Goal: Information Seeking & Learning: Find specific fact

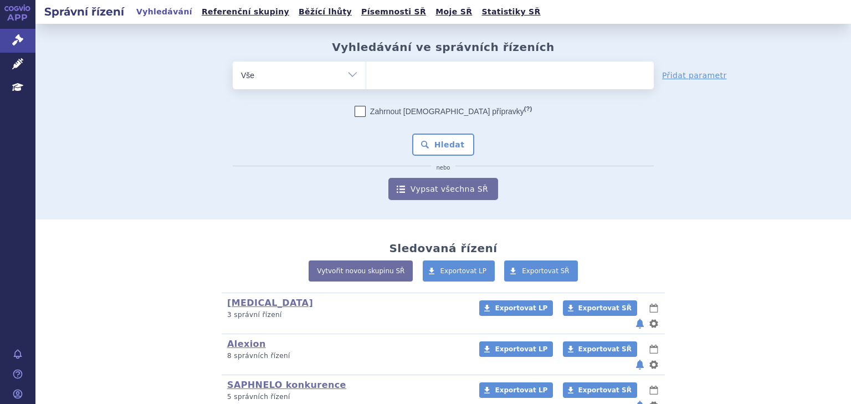
click at [17, 38] on icon at bounding box center [17, 39] width 11 height 11
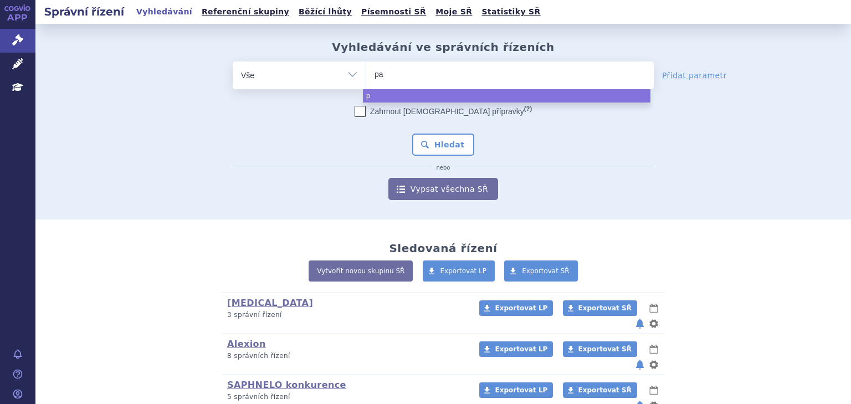
type input "pao"
type input "paola"
select select "paola"
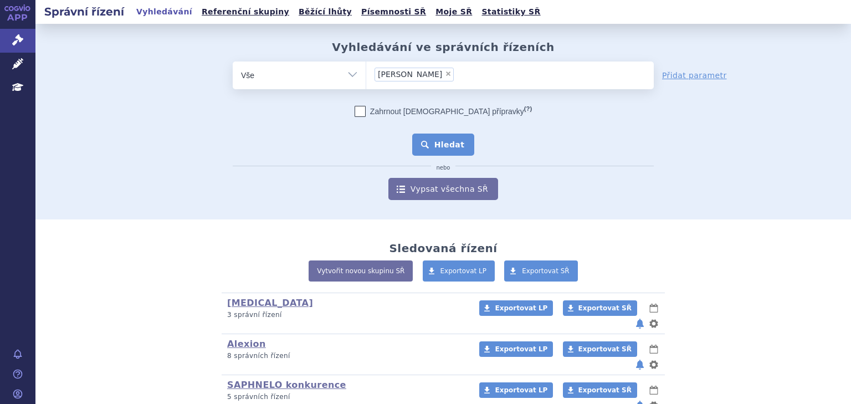
click at [448, 150] on button "Hledat" at bounding box center [443, 145] width 63 height 22
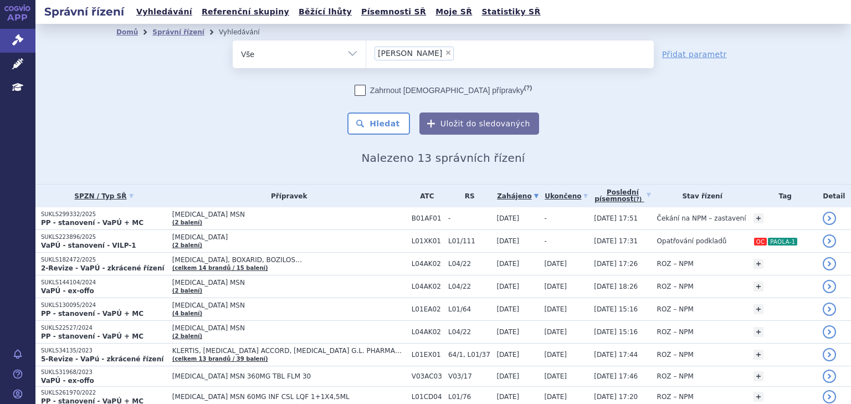
click at [445, 51] on span "×" at bounding box center [448, 52] width 7 height 7
click at [366, 51] on select "paola" at bounding box center [366, 54] width 1 height 28
select select
click at [403, 55] on ul at bounding box center [510, 51] width 288 height 23
click at [366, 55] on select "paola" at bounding box center [366, 54] width 1 height 28
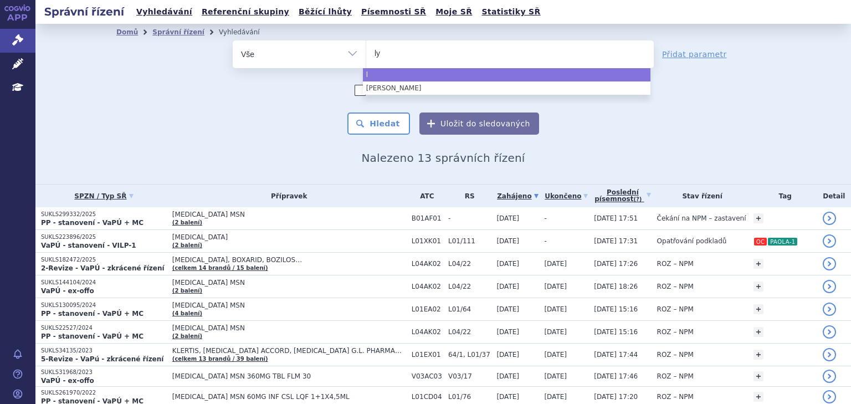
type input "lyn"
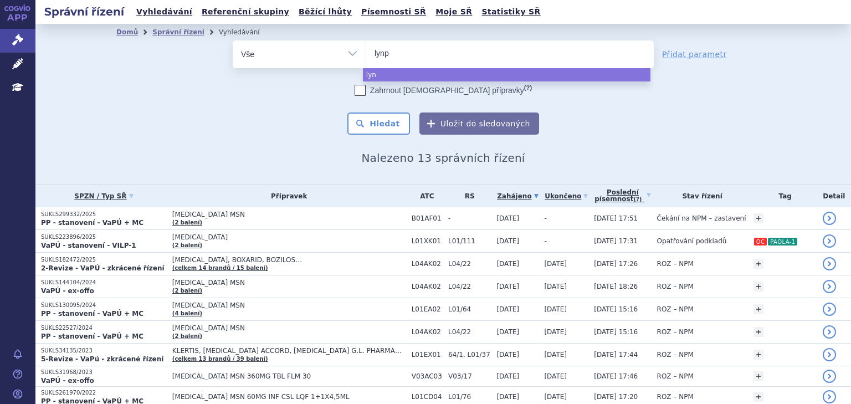
type input "lynpa"
type input "lynpar"
type input "lynparza"
select select "lynparza"
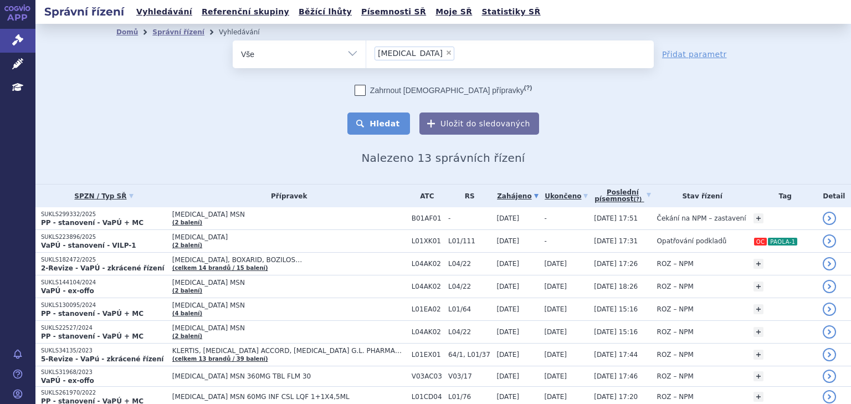
click at [402, 117] on button "Hledat" at bounding box center [378, 123] width 63 height 22
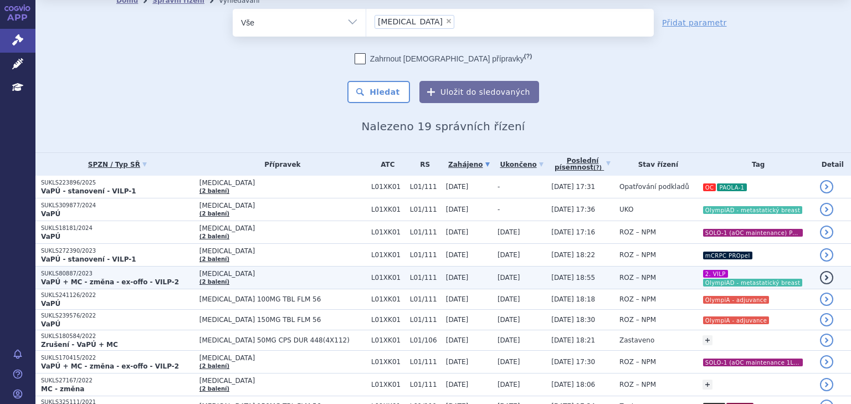
scroll to position [118, 0]
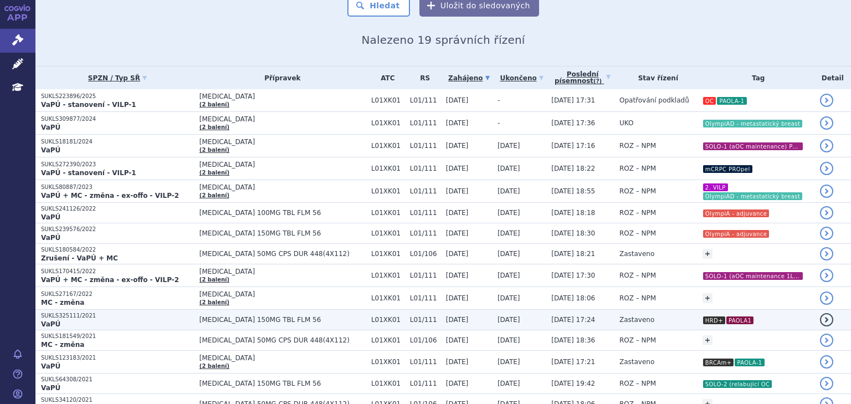
click at [518, 317] on td "28.06.2022" at bounding box center [519, 320] width 54 height 21
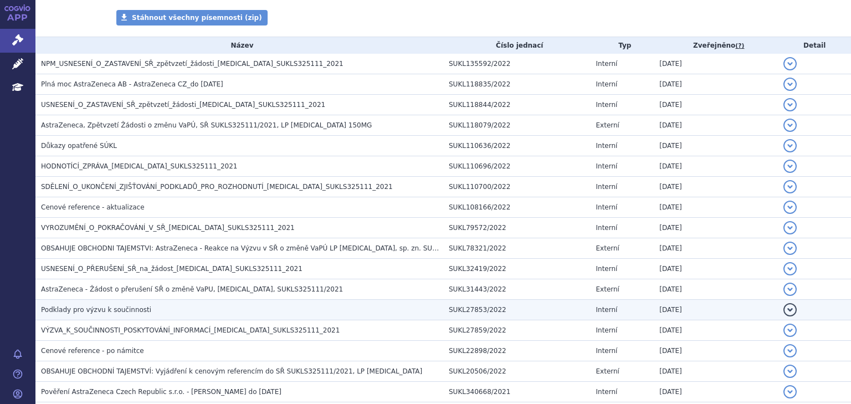
scroll to position [236, 0]
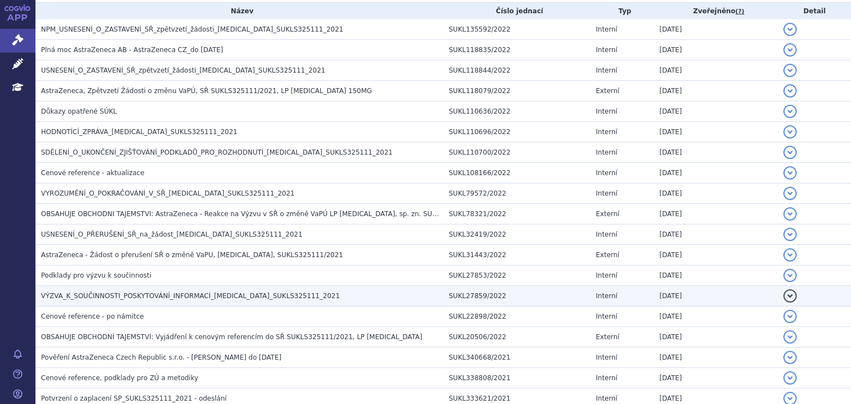
click at [176, 292] on span "VÝZVA_K_SOUČINNOSTI_POSKYTOVÁNÍ_INFORMACÍ_[MEDICAL_DATA]_SUKLS325111_2021" at bounding box center [190, 296] width 299 height 8
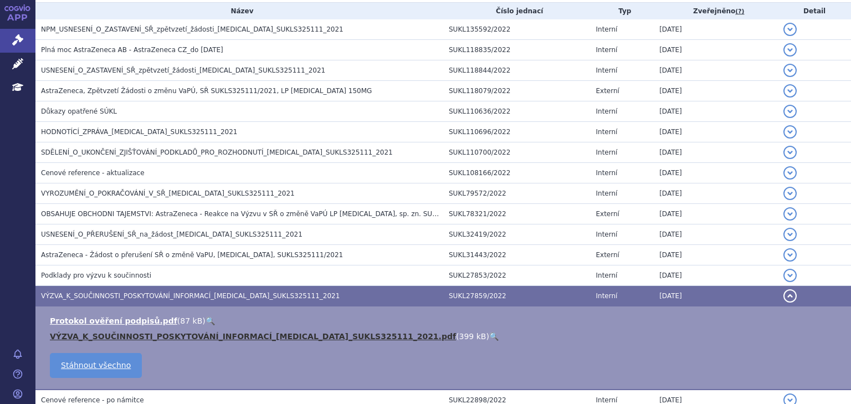
click at [222, 332] on link "VÝZVA_K_SOUČINNOSTI_POSKYTOVÁNÍ_INFORMACÍ_[MEDICAL_DATA]_SUKLS325111_2021.pdf" at bounding box center [253, 336] width 406 height 9
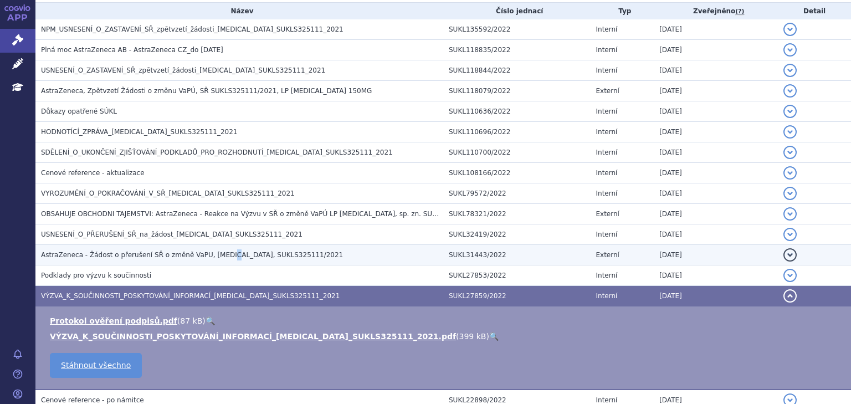
click at [215, 252] on span "AstraZeneca - Žádost o přerušení SŘ o změně VaPU, [MEDICAL_DATA], SUKLS325111/2…" at bounding box center [192, 255] width 302 height 8
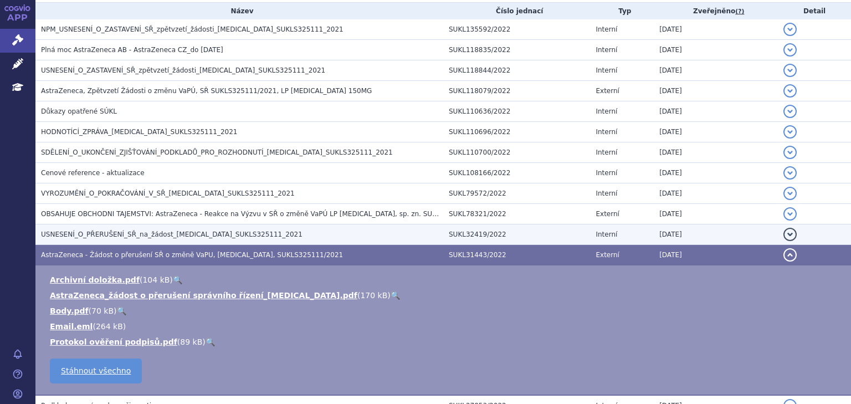
click at [208, 224] on td "USNESENÍ_O_PŘERUŠENÍ_SŘ_na_žádost_[MEDICAL_DATA]_SUKLS325111_2021" at bounding box center [239, 234] width 408 height 21
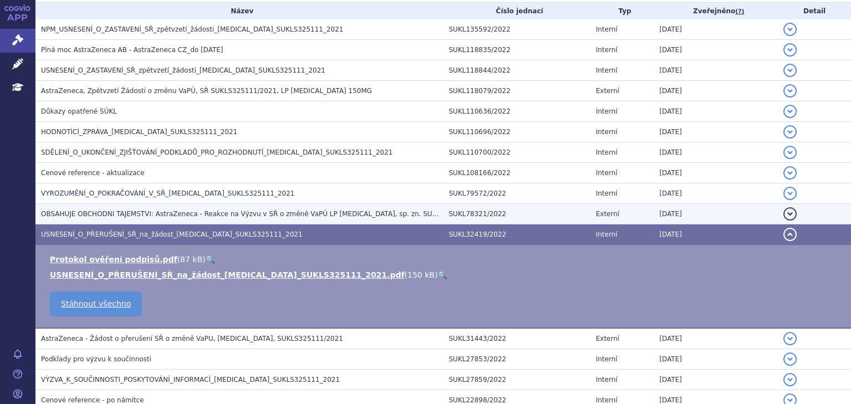
click at [242, 207] on td "OBSAHUJE OBCHODNI TAJEMSTVI: AstraZeneca - Reakce na Výzvu v SŘ o změně VaPÚ LP…" at bounding box center [239, 214] width 408 height 21
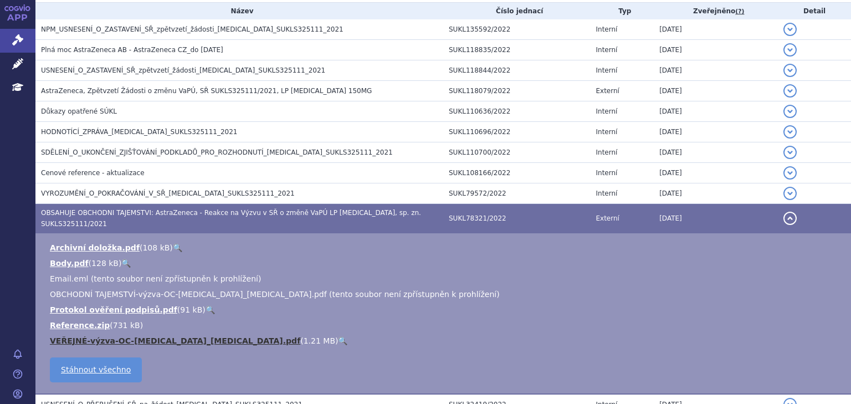
click at [174, 336] on link "VEŘEJNÉ-výzva-OC-[MEDICAL_DATA]_[MEDICAL_DATA].pdf" at bounding box center [175, 340] width 250 height 9
